Goal: Check status: Check status

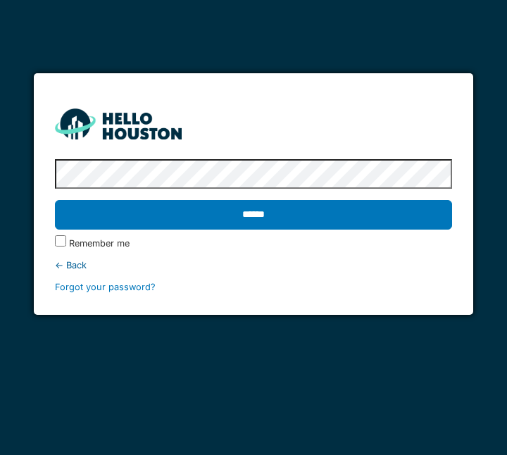
click at [260, 217] on input "******" at bounding box center [254, 215] width 398 height 30
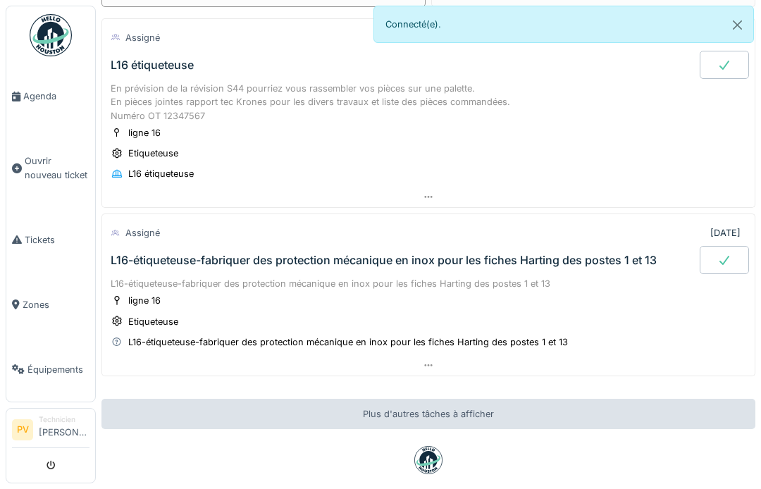
scroll to position [88, 0]
click at [44, 89] on span "Agenda" at bounding box center [56, 95] width 66 height 13
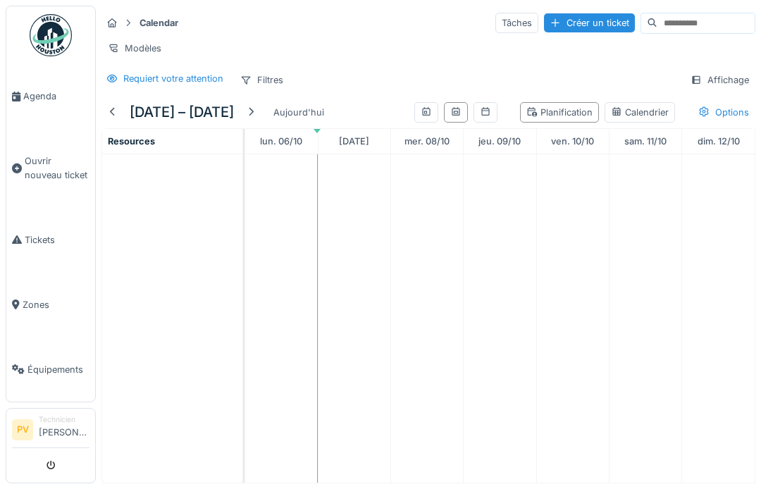
click at [29, 99] on span "Agenda" at bounding box center [56, 95] width 66 height 13
click at [41, 100] on span "Agenda" at bounding box center [56, 95] width 66 height 13
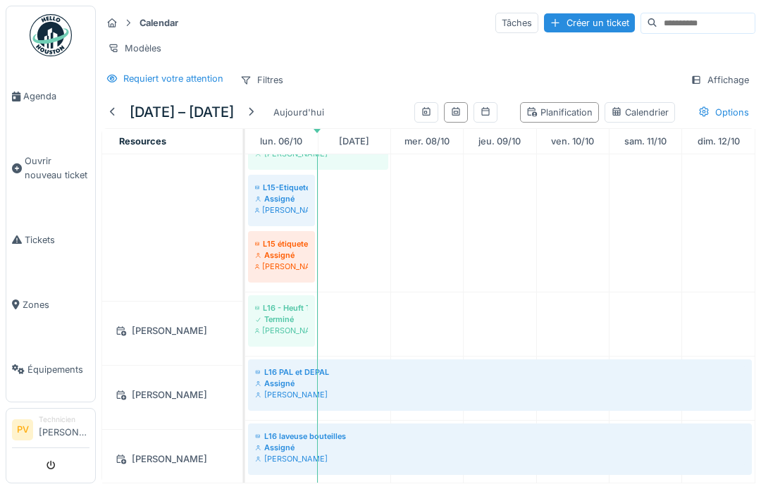
scroll to position [595, 0]
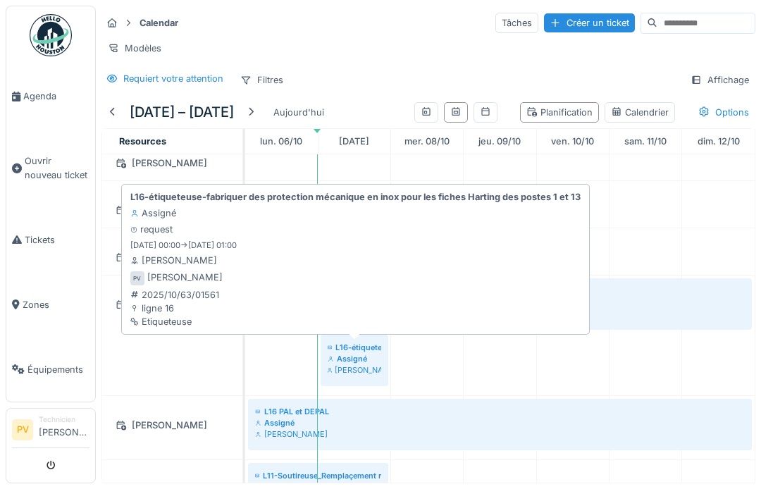
click at [377, 196] on strong "L16-étiqueteuse-fabriquer des protection mécanique en inox pour les fiches Hart…" at bounding box center [355, 196] width 450 height 13
click at [405, 247] on div "L16-étiqueteuse-fabriquer des protection mécanique en inox pour les fiches Hart…" at bounding box center [356, 259] width 456 height 144
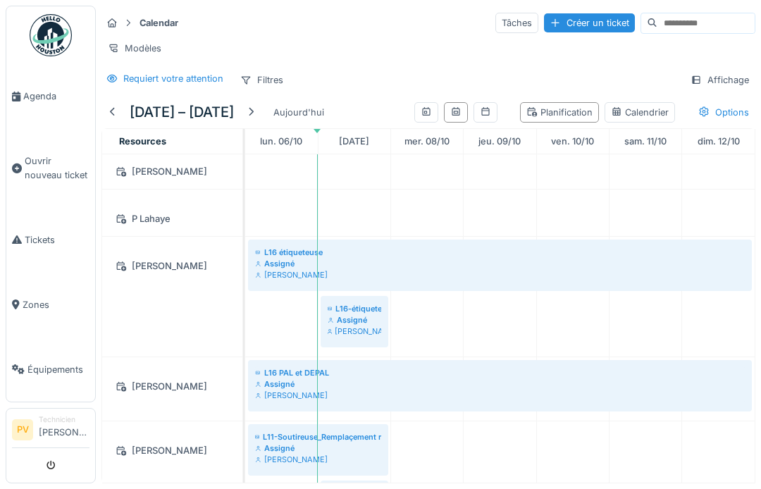
scroll to position [1668, 0]
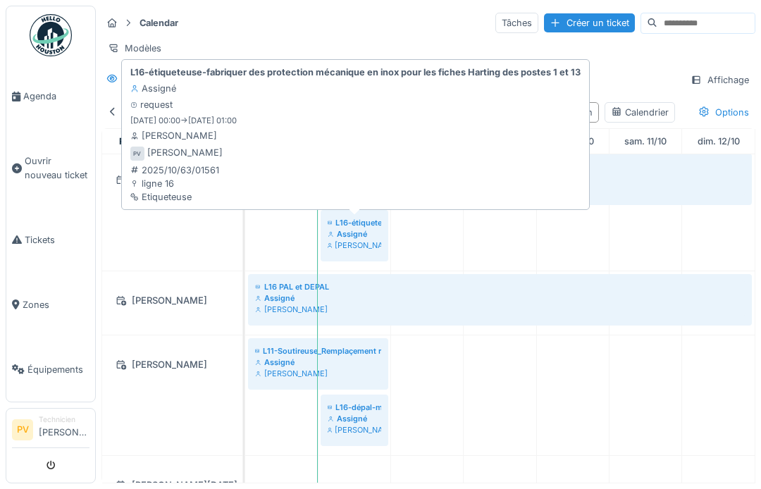
click at [381, 75] on strong "L16-étiqueteuse-fabriquer des protection mécanique en inox pour les fiches Hart…" at bounding box center [355, 72] width 450 height 13
click at [176, 134] on div "[PERSON_NAME]" at bounding box center [173, 135] width 87 height 13
click at [180, 150] on div "[PERSON_NAME]" at bounding box center [184, 152] width 75 height 13
click at [180, 192] on div "Etiqueteuse" at bounding box center [174, 196] width 89 height 13
click at [175, 194] on div "Etiqueteuse" at bounding box center [174, 196] width 89 height 13
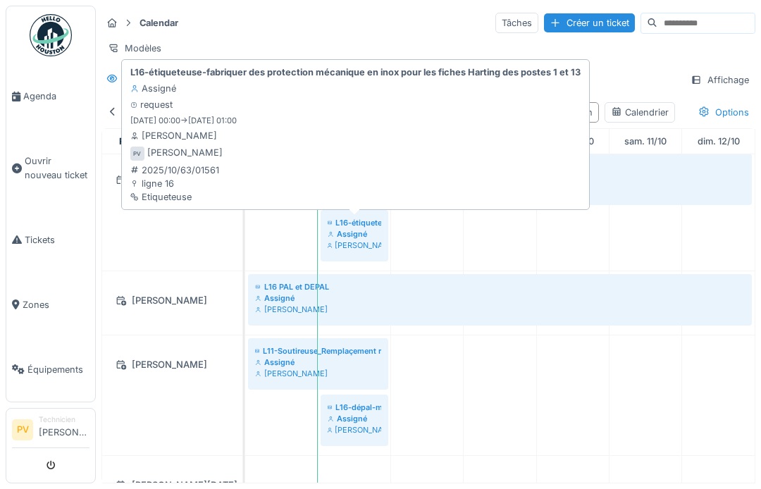
click at [174, 129] on div "[PERSON_NAME]" at bounding box center [173, 135] width 87 height 13
click at [182, 108] on div "L16-étiqueteuse-fabriquer des protection mécanique en inox pour les fiches Hart…" at bounding box center [356, 135] width 456 height 144
click at [182, 107] on div "L16-étiqueteuse-fabriquer des protection mécanique en inox pour les fiches Hart…" at bounding box center [356, 135] width 456 height 144
click at [183, 75] on strong "L16-étiqueteuse-fabriquer des protection mécanique en inox pour les fiches Hart…" at bounding box center [355, 72] width 450 height 13
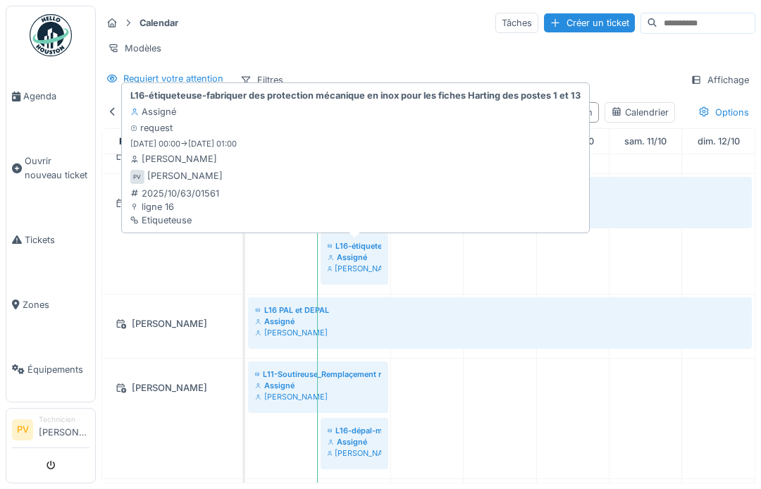
click at [169, 192] on div "2025/10/63/01561" at bounding box center [174, 193] width 89 height 13
click at [170, 206] on div "ligne 16" at bounding box center [174, 206] width 89 height 13
click at [178, 163] on div "[PERSON_NAME]" at bounding box center [173, 158] width 87 height 13
click at [179, 136] on div "L16-étiqueteuse-fabriquer des protection mécanique en inox pour les fiches Hart…" at bounding box center [356, 158] width 456 height 144
click at [178, 135] on div "L16-étiqueteuse-fabriquer des protection mécanique en inox pour les fiches Hart…" at bounding box center [356, 158] width 456 height 144
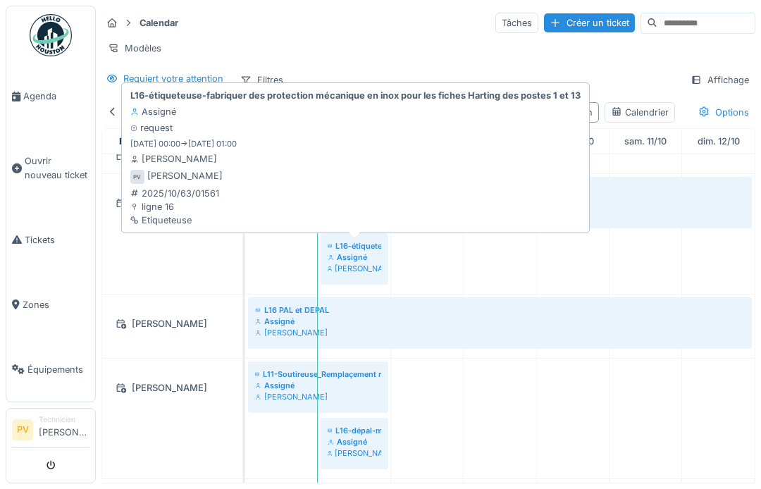
click at [166, 108] on div "Assigné" at bounding box center [153, 111] width 46 height 13
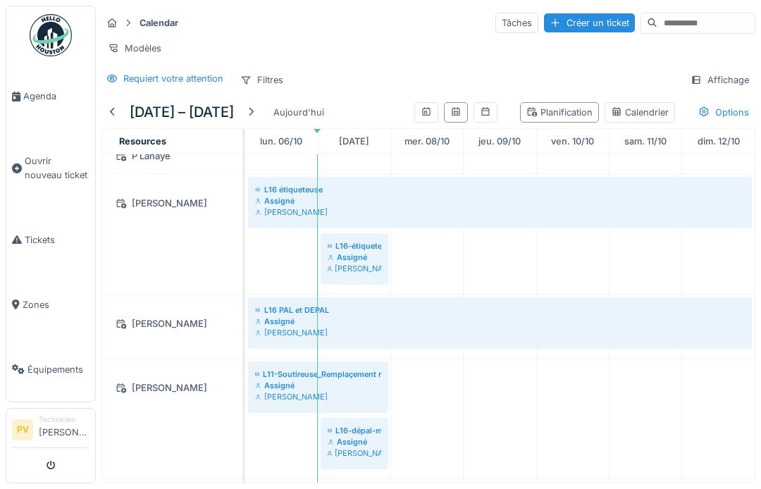
click at [385, 259] on div at bounding box center [388, 259] width 6 height 6
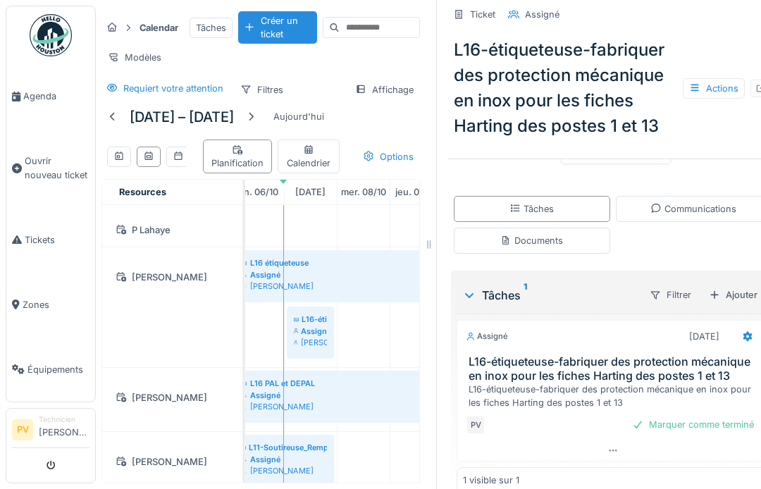
click at [566, 237] on div "Documents" at bounding box center [532, 241] width 156 height 26
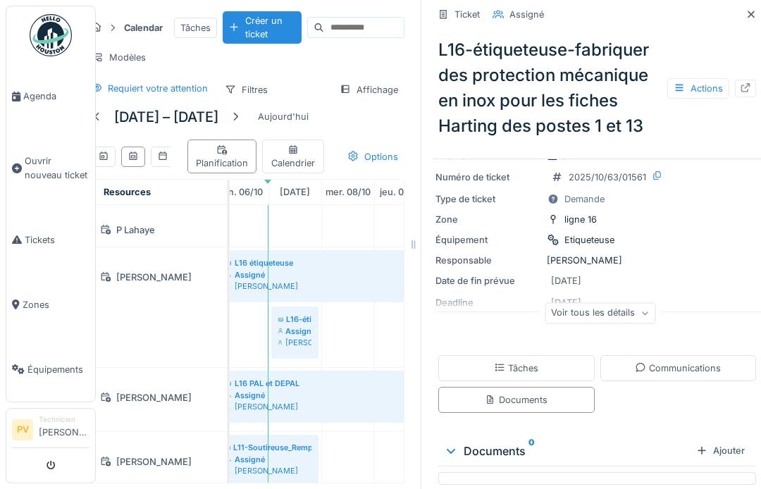
scroll to position [75, 0]
click at [640, 309] on div "Voir tous les détails" at bounding box center [600, 312] width 111 height 20
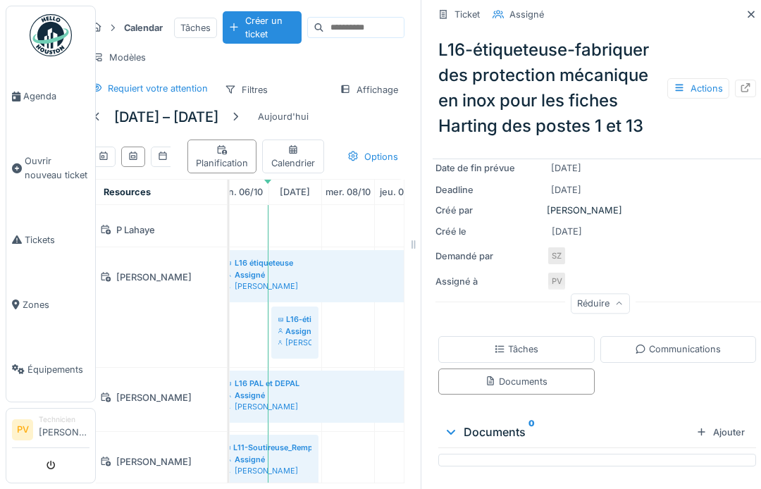
scroll to position [185, 0]
click at [666, 273] on div "Assigné à PV" at bounding box center [596, 283] width 323 height 20
click at [616, 426] on div "Documents 0" at bounding box center [567, 434] width 247 height 17
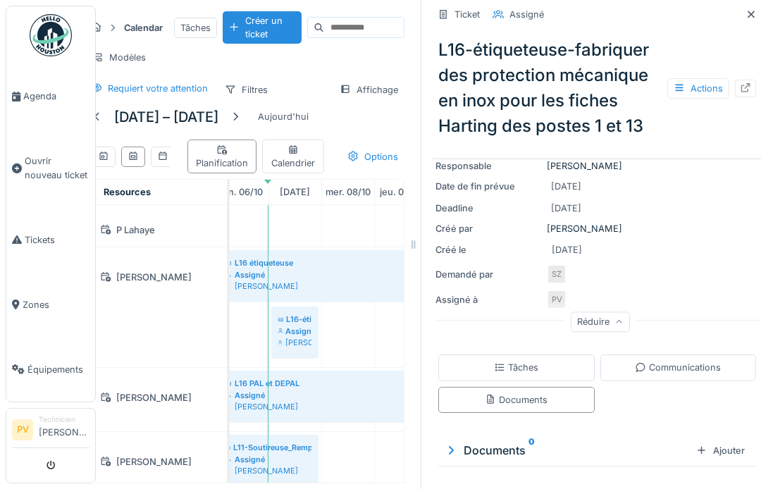
click at [672, 252] on div "Créé le [DATE]" at bounding box center [596, 250] width 323 height 18
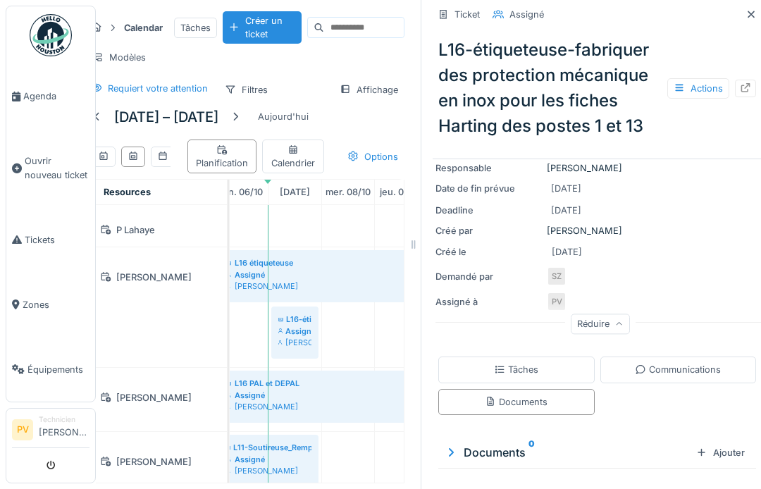
click at [673, 252] on div "Créé le [DATE]" at bounding box center [596, 252] width 323 height 18
click at [631, 330] on div "Réduire" at bounding box center [600, 323] width 70 height 20
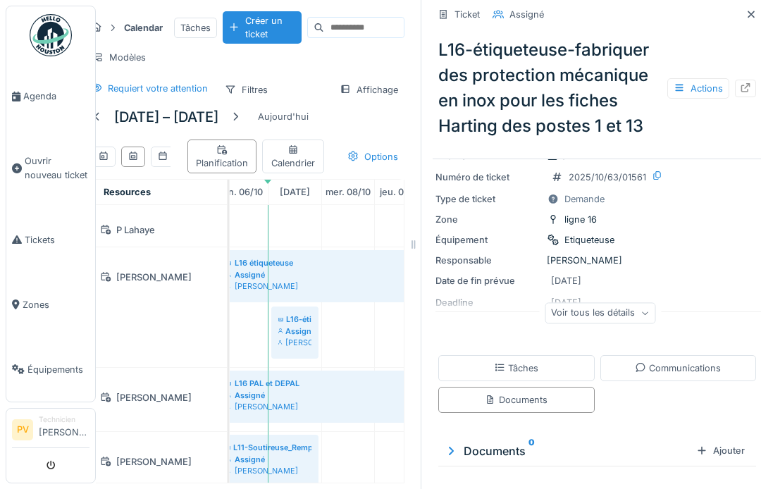
click at [704, 84] on div "Actions" at bounding box center [698, 88] width 62 height 20
click at [756, 15] on icon at bounding box center [750, 14] width 11 height 9
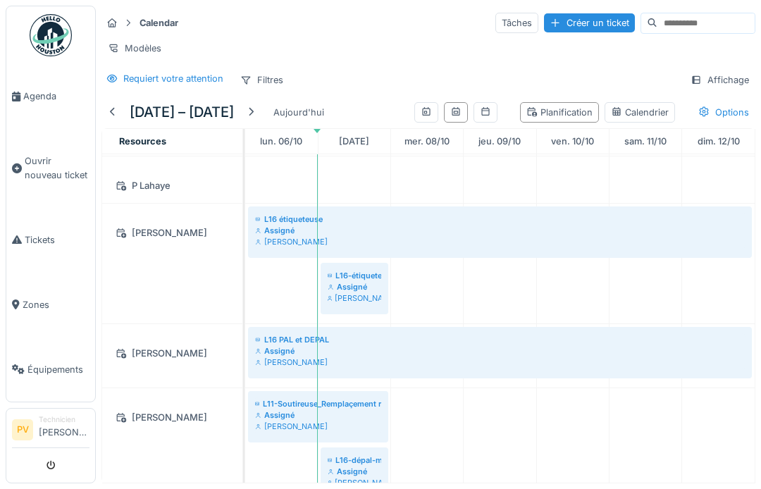
scroll to position [1817, 0]
